Goal: Information Seeking & Learning: Learn about a topic

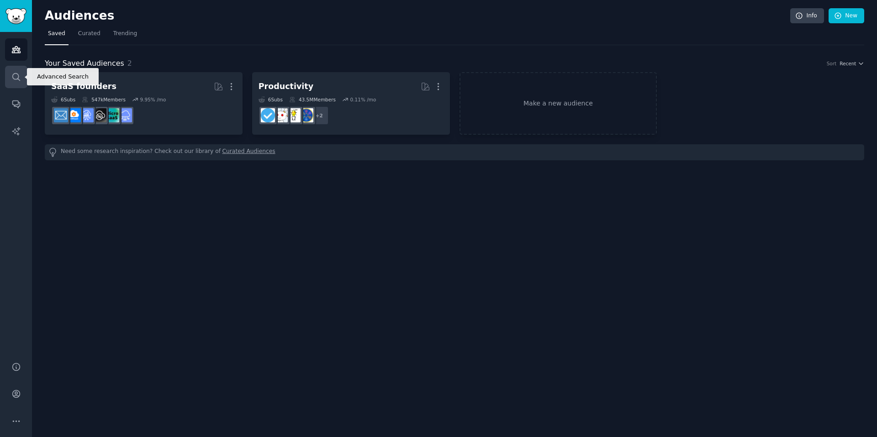
click at [17, 77] on icon "Sidebar" at bounding box center [16, 77] width 10 height 10
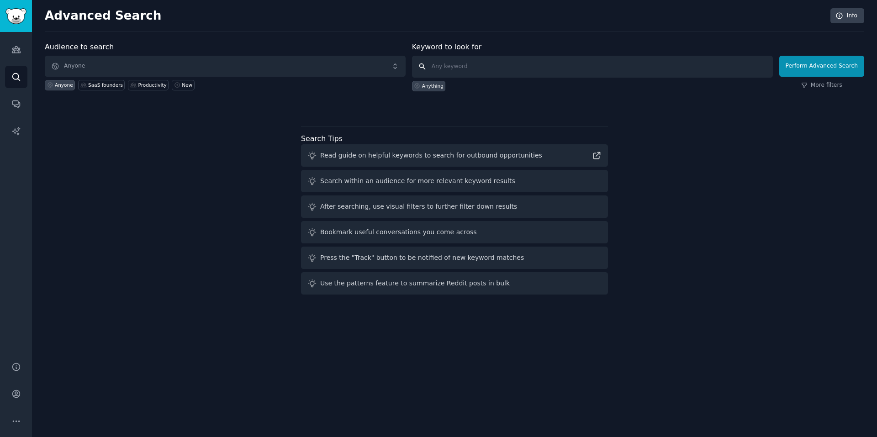
click at [515, 66] on input "text" at bounding box center [592, 67] width 361 height 22
type input "[DOMAIN_NAME]"
click button "Perform Advanced Search" at bounding box center [822, 66] width 85 height 21
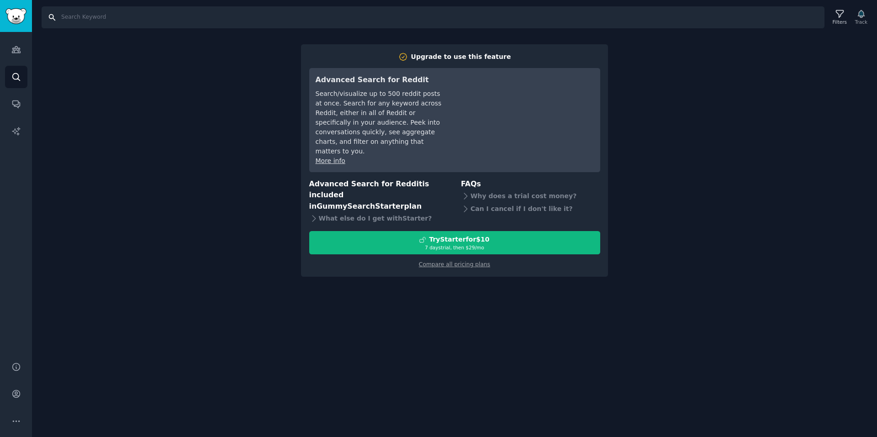
click at [78, 7] on input "Search" at bounding box center [433, 17] width 783 height 22
type input "ideabrowser"
click at [15, 44] on link "Audiences" at bounding box center [16, 49] width 22 height 22
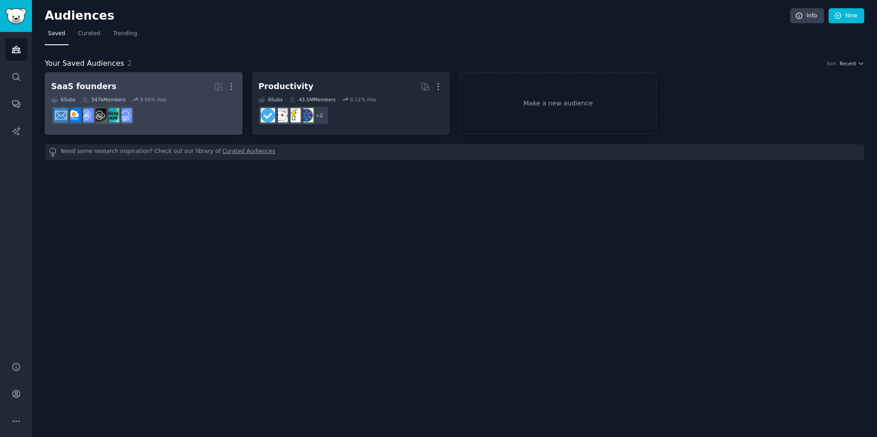
click at [209, 108] on dd at bounding box center [143, 116] width 185 height 26
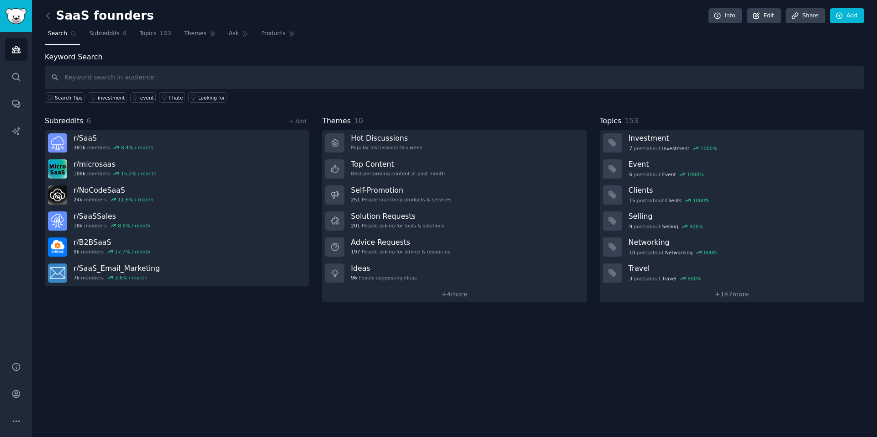
click at [152, 81] on input "text" at bounding box center [455, 77] width 820 height 23
type input "idea browser pro plan"
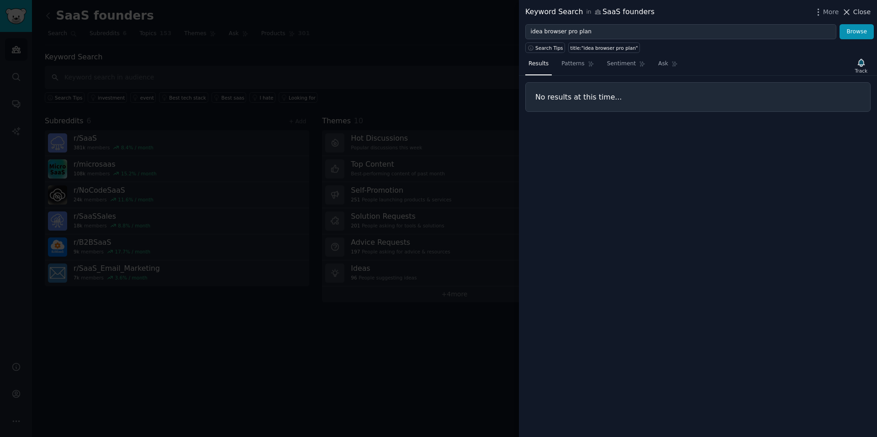
click at [862, 8] on span "Close" at bounding box center [862, 12] width 17 height 10
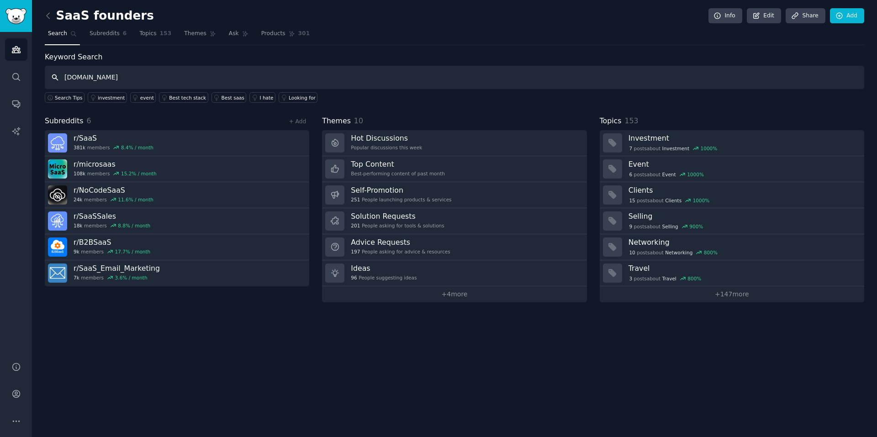
type input "[DOMAIN_NAME]"
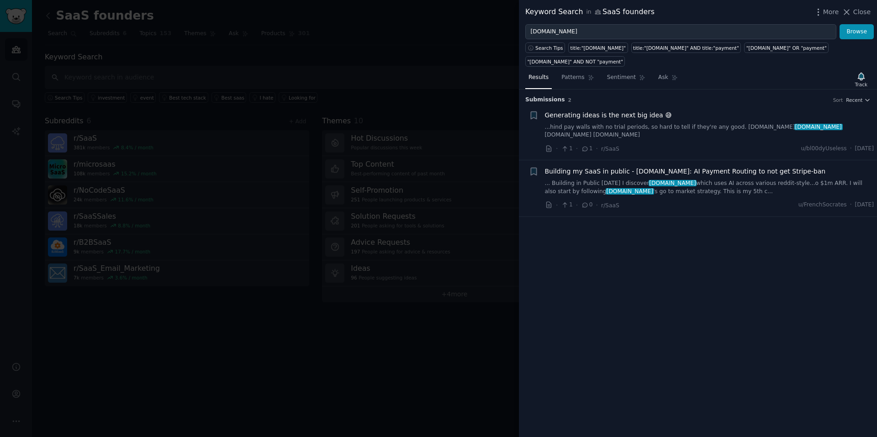
click at [628, 116] on span "Generating ideas is the next big idea 😅" at bounding box center [608, 116] width 127 height 10
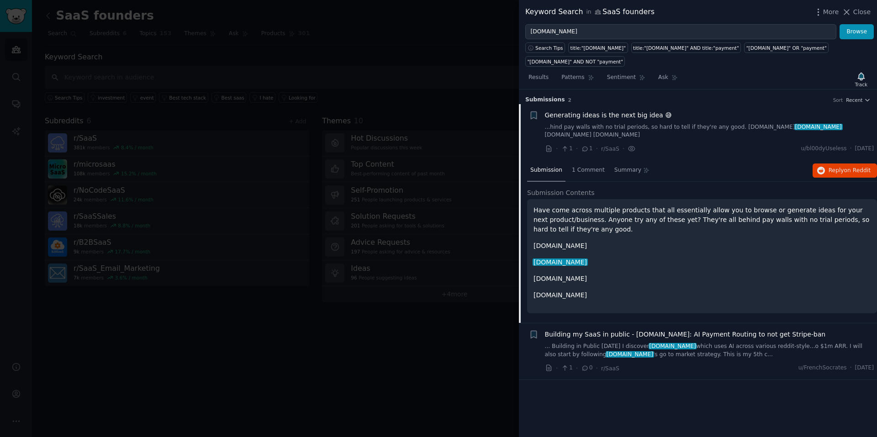
click at [694, 338] on span "Building my SaaS in public - [DOMAIN_NAME]: AI Payment Routing to not get Strip…" at bounding box center [685, 335] width 281 height 10
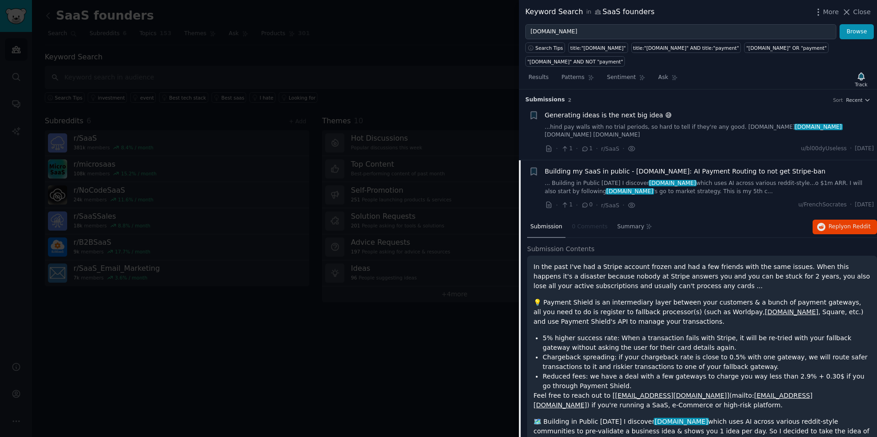
scroll to position [59, 0]
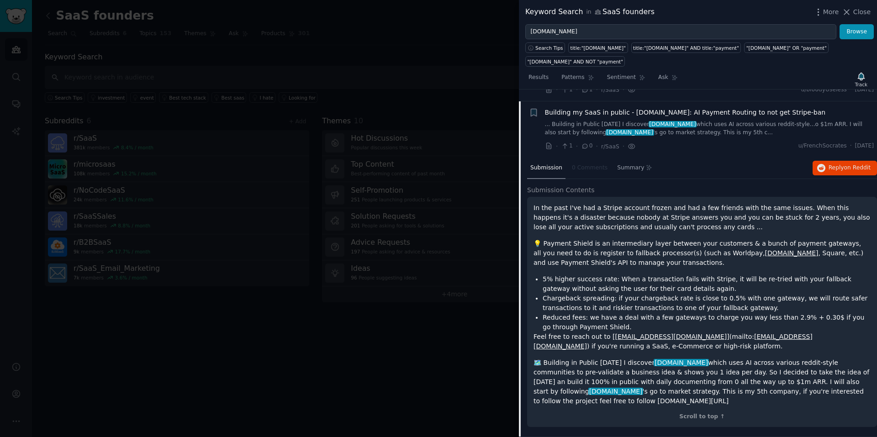
click at [709, 133] on link "...️ Building in Public [DATE] I discover [DOMAIN_NAME] which uses AI across va…" at bounding box center [709, 129] width 329 height 16
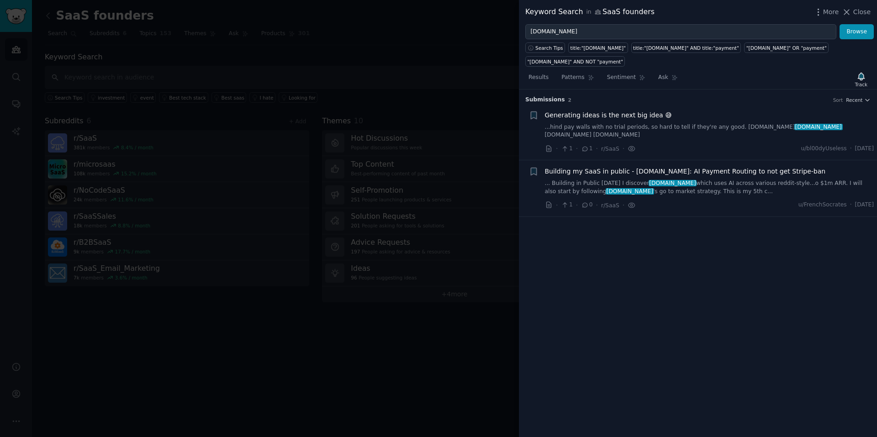
click at [707, 189] on link "...️ Building in Public [DATE] I discover [DOMAIN_NAME] which uses AI across va…" at bounding box center [709, 188] width 329 height 16
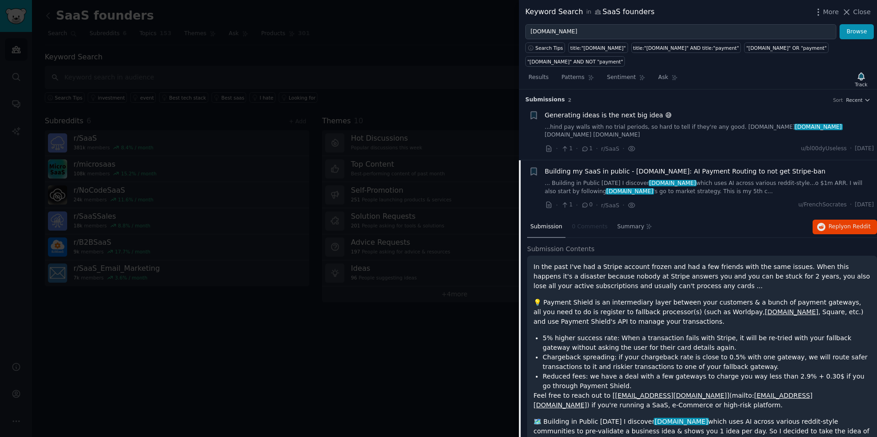
click at [436, 36] on div at bounding box center [438, 218] width 877 height 437
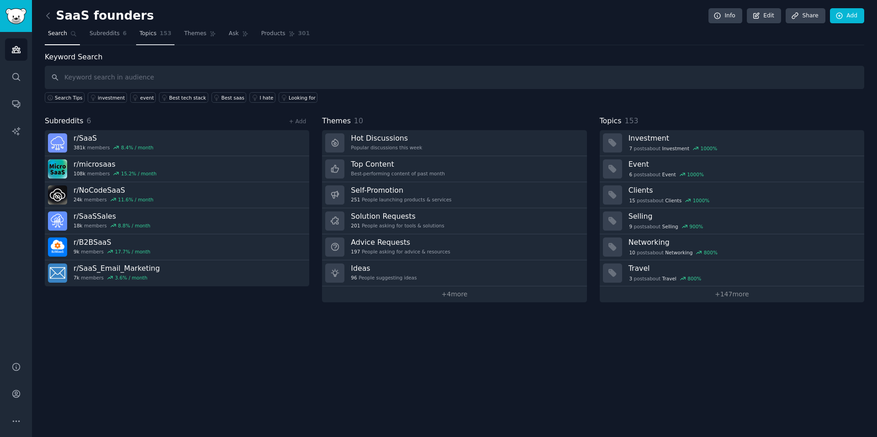
click at [152, 30] on link "Topics 153" at bounding box center [155, 36] width 38 height 19
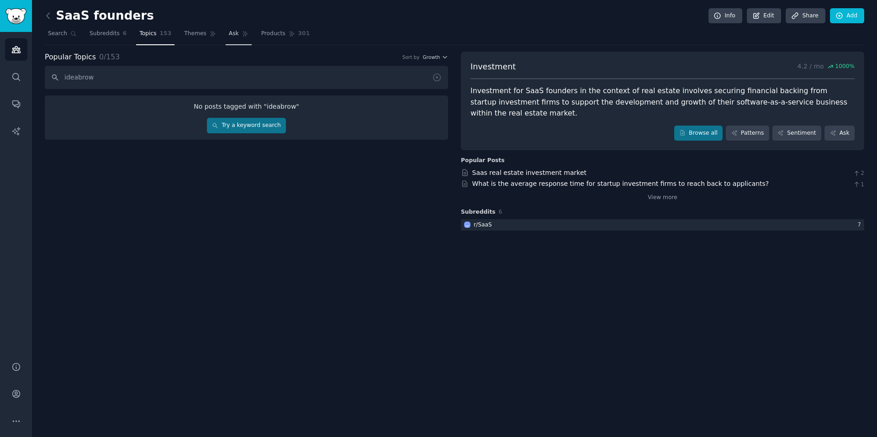
type input "ideabrow"
click at [229, 37] on span "Ask" at bounding box center [234, 34] width 10 height 8
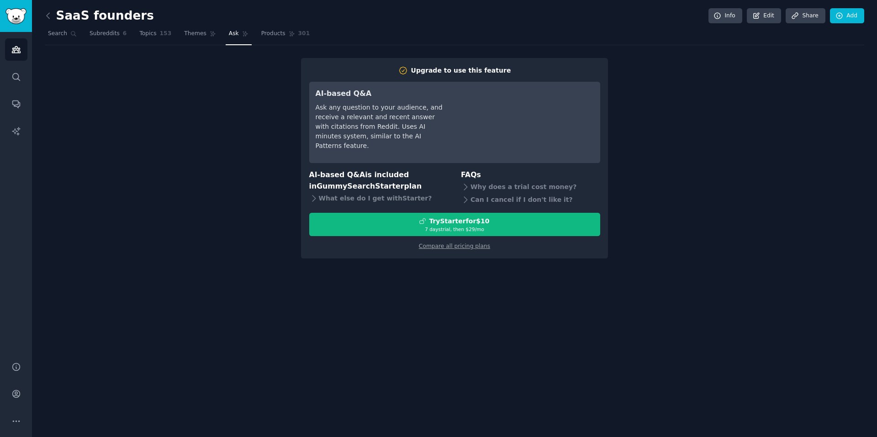
click at [127, 35] on nav "Search Subreddits 6 Topics 153 Themes Ask Products 301" at bounding box center [455, 36] width 820 height 19
click at [106, 35] on span "Subreddits" at bounding box center [105, 34] width 30 height 8
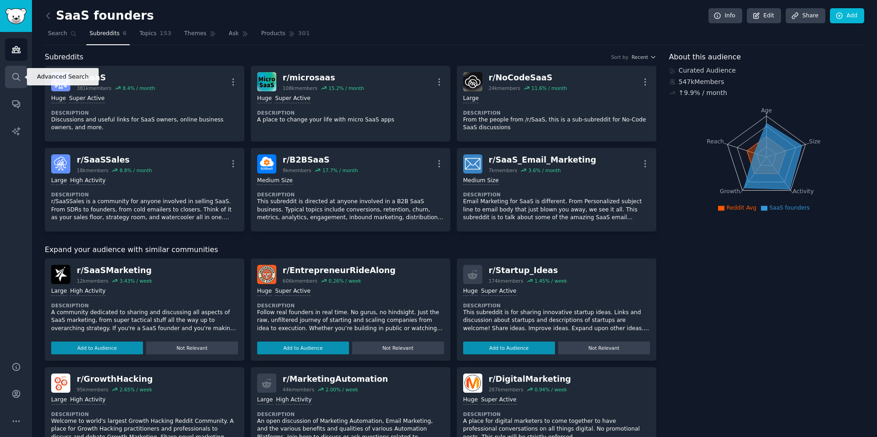
click at [19, 81] on icon "Sidebar" at bounding box center [16, 77] width 10 height 10
